Goal: Check status: Check status

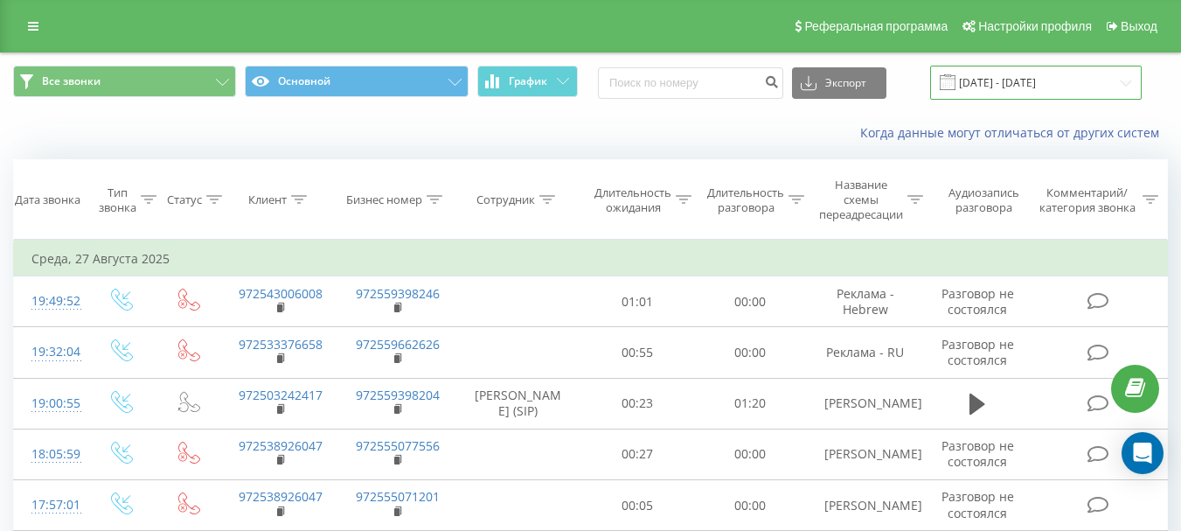
click at [1127, 83] on input "[DATE] - [DATE]" at bounding box center [1036, 83] width 212 height 34
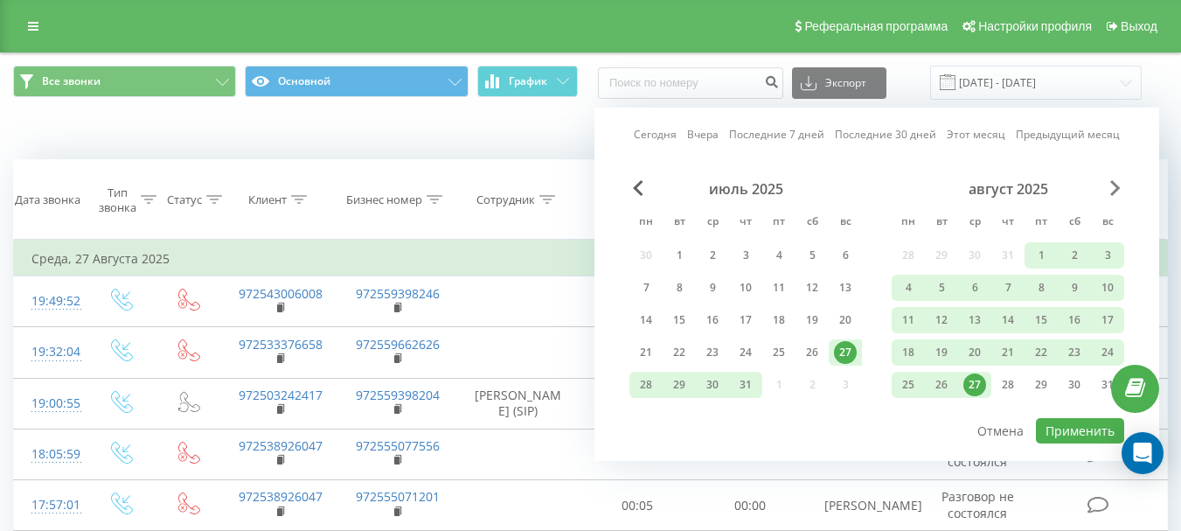
click at [1117, 186] on span "Next Month" at bounding box center [1115, 188] width 10 height 16
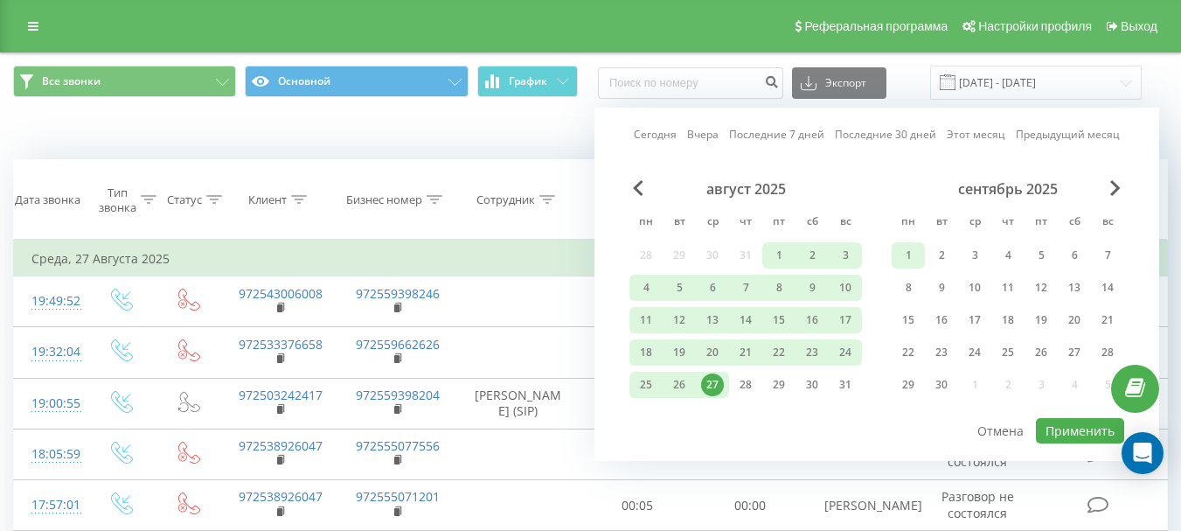
click at [910, 257] on div "1" at bounding box center [908, 255] width 23 height 23
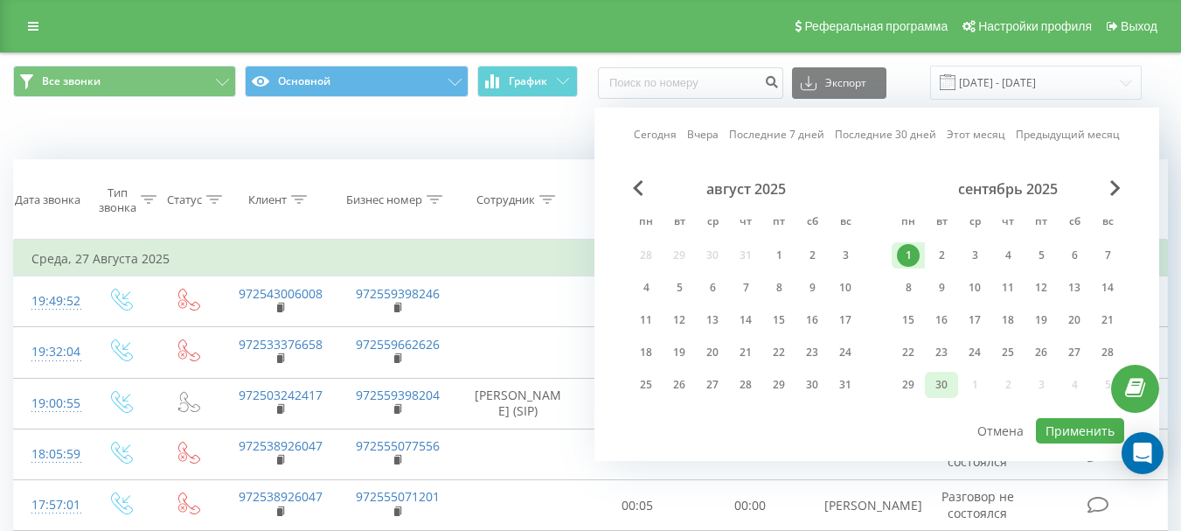
click at [941, 389] on div "30" at bounding box center [941, 384] width 23 height 23
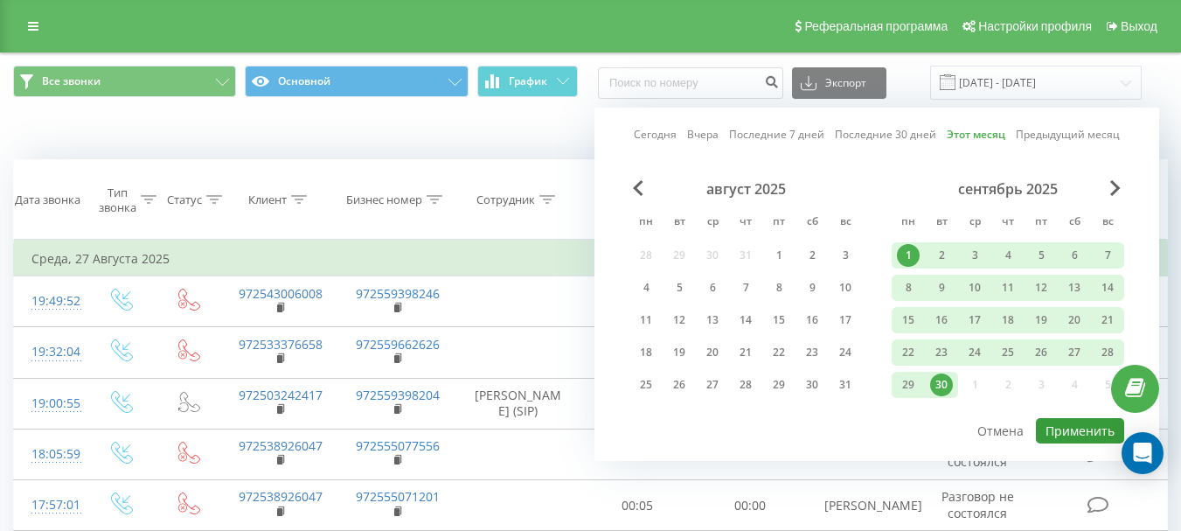
click at [1080, 429] on button "Применить" at bounding box center [1080, 430] width 88 height 25
type input "[DATE] - [DATE]"
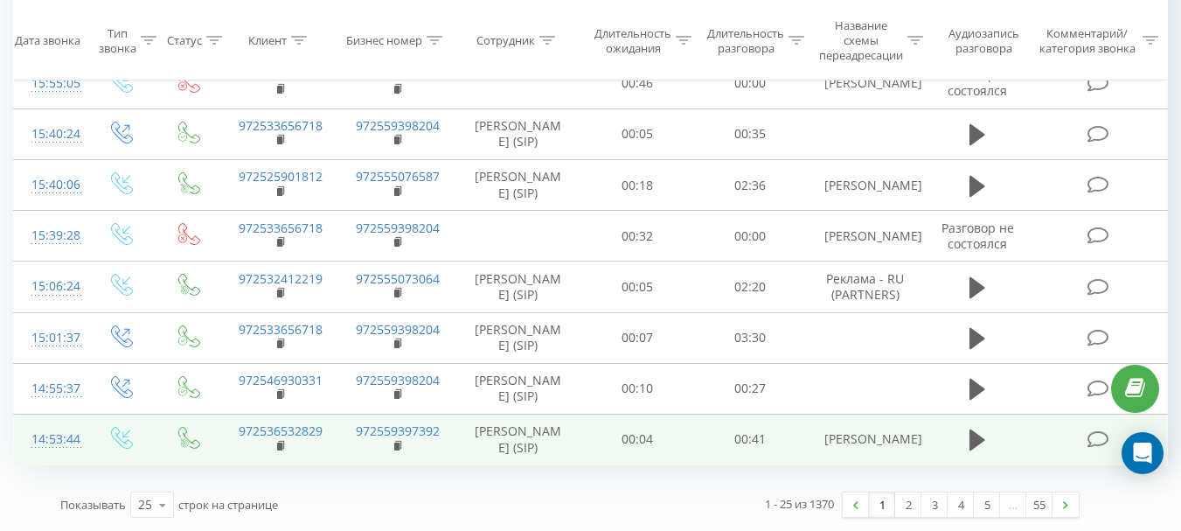
scroll to position [1239, 0]
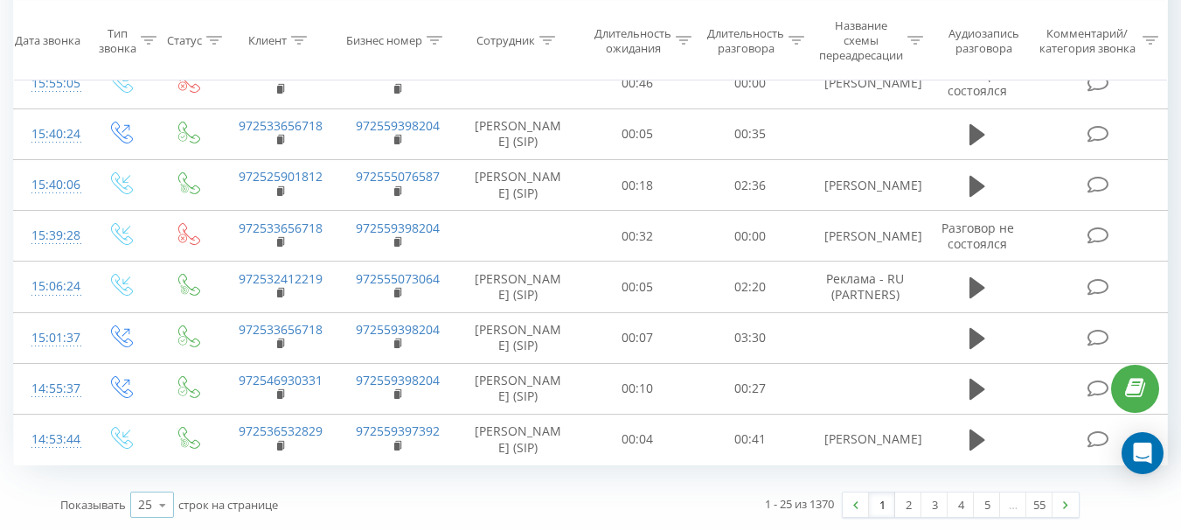
click at [165, 505] on icon at bounding box center [162, 505] width 26 height 34
click at [162, 482] on div "100" at bounding box center [152, 479] width 42 height 25
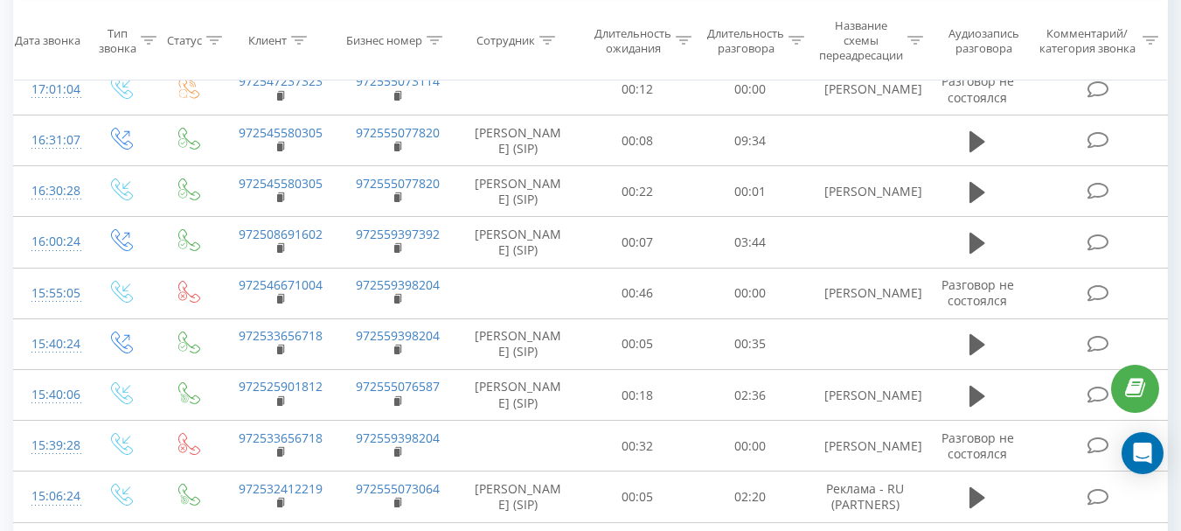
scroll to position [909, 0]
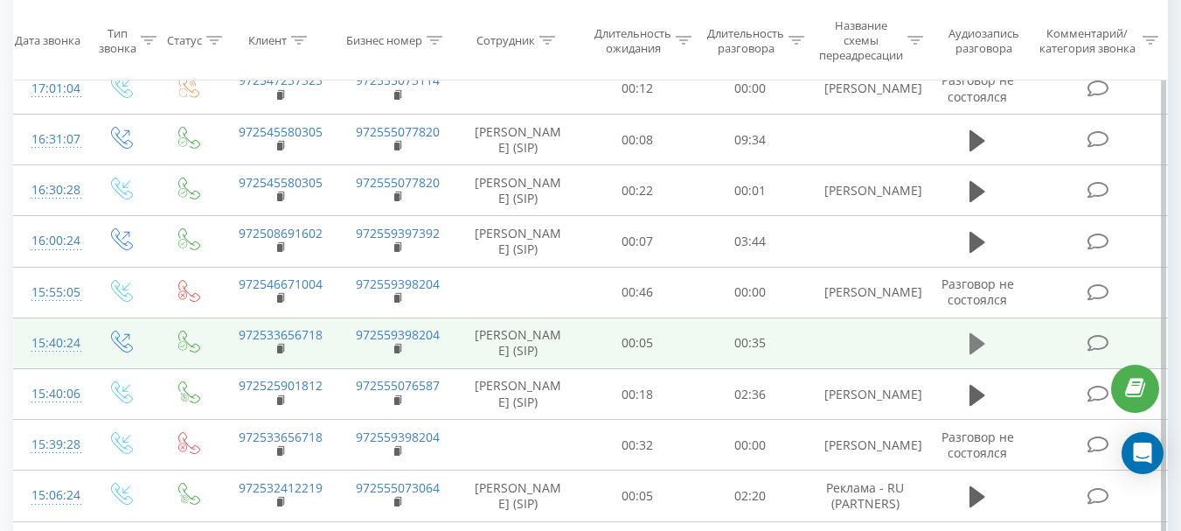
click at [973, 354] on icon at bounding box center [977, 343] width 16 height 21
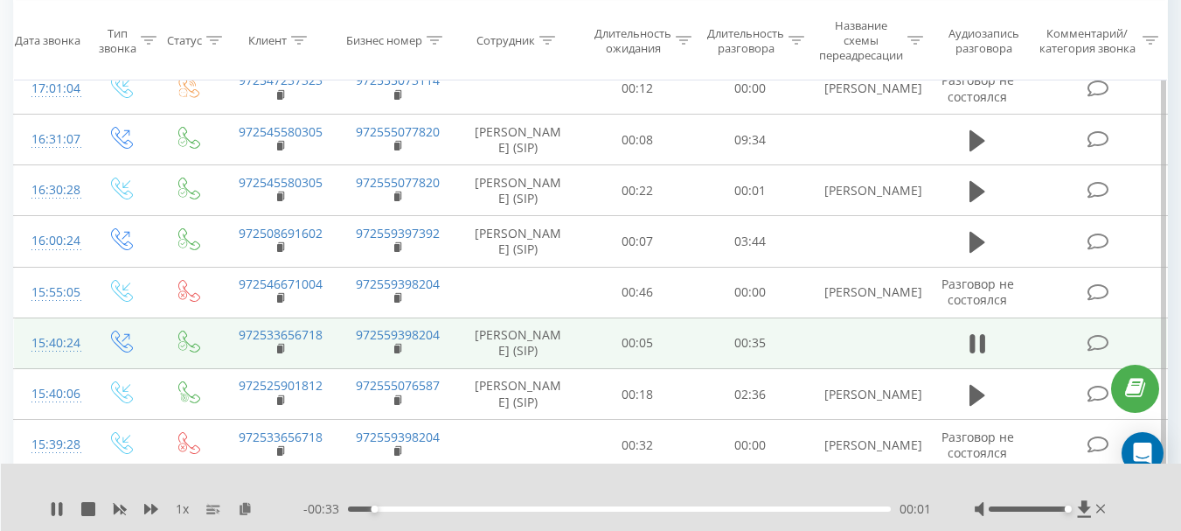
drag, startPoint x: 1026, startPoint y: 509, endPoint x: 1072, endPoint y: 508, distance: 46.3
click at [1072, 508] on div at bounding box center [1042, 508] width 135 height 17
